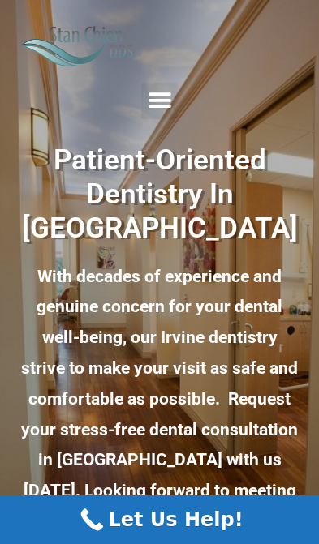
click at [157, 101] on icon "Menu Toggle" at bounding box center [160, 100] width 24 height 24
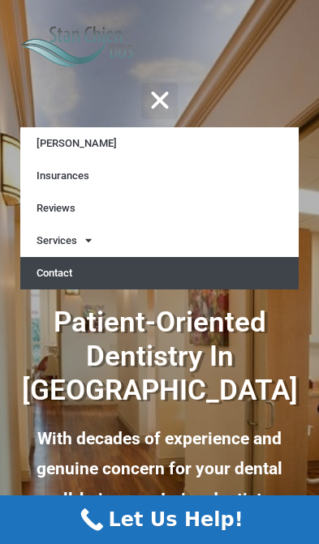
click at [41, 265] on link "Contact" at bounding box center [159, 273] width 278 height 32
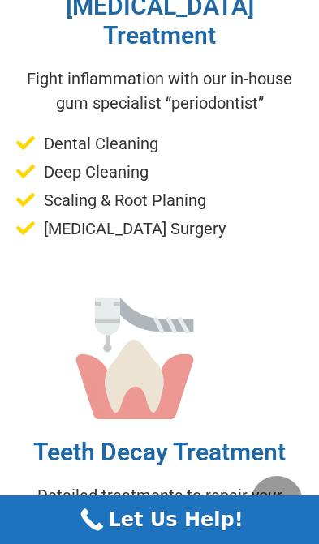
scroll to position [6238, 0]
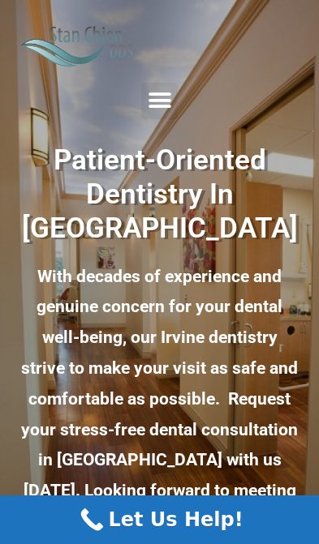
click at [160, 93] on icon "Menu Toggle" at bounding box center [160, 100] width 24 height 24
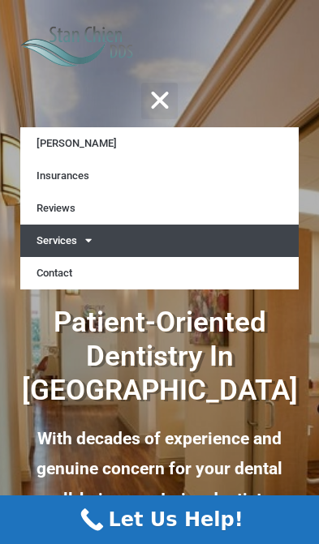
click at [75, 248] on link "Services" at bounding box center [159, 241] width 278 height 32
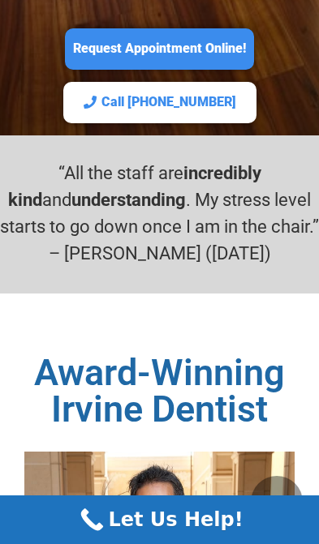
scroll to position [917, 0]
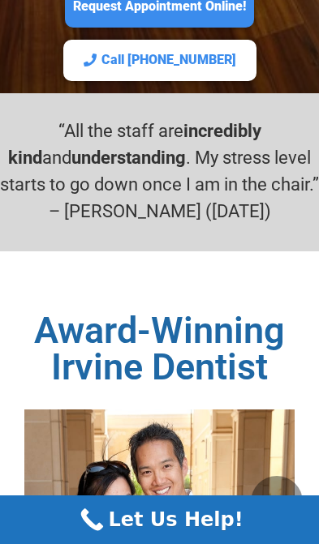
click at [197, 518] on span "Let Us Help!" at bounding box center [175, 519] width 135 height 29
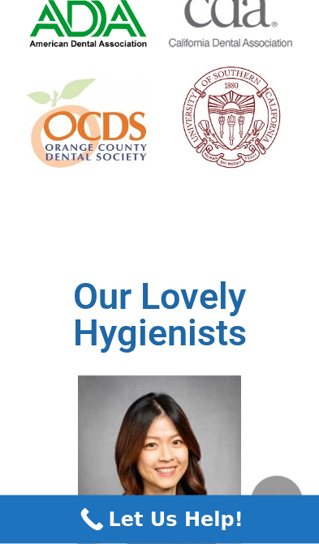
scroll to position [2168, 0]
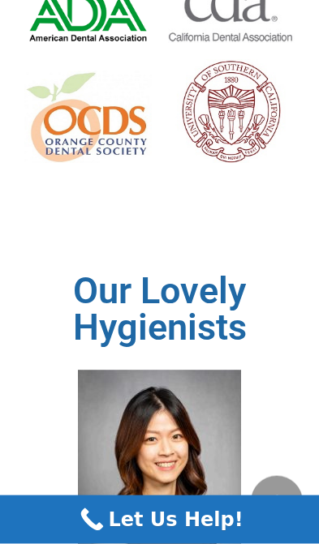
click at [204, 511] on span "Let Us Help!" at bounding box center [175, 519] width 135 height 29
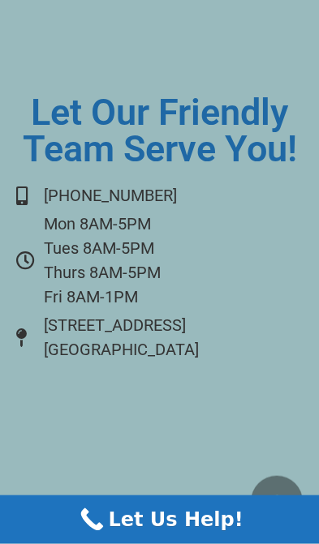
scroll to position [8191, 0]
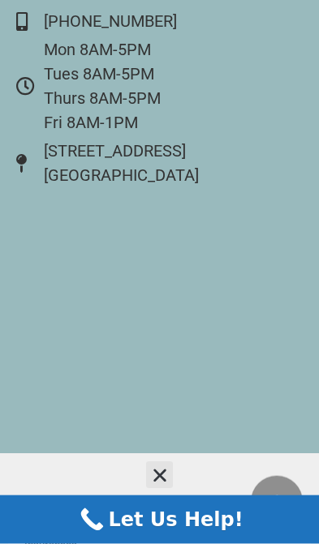
scroll to position [8353, 0]
